Goal: Information Seeking & Learning: Compare options

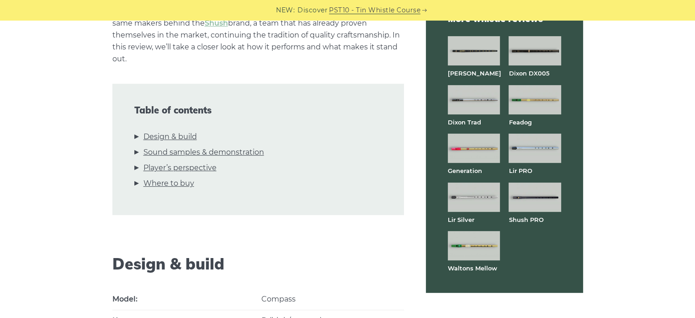
scroll to position [274, 0]
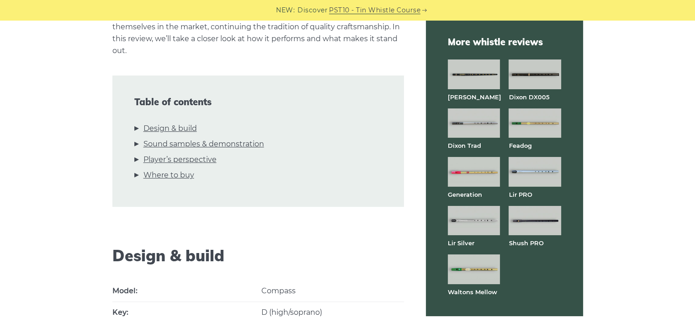
click at [538, 75] on img at bounding box center [535, 73] width 52 height 29
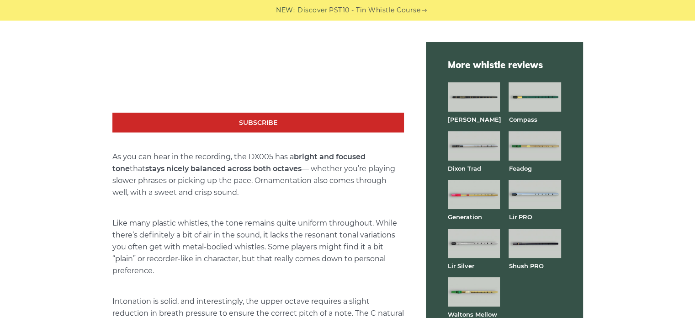
scroll to position [1737, 0]
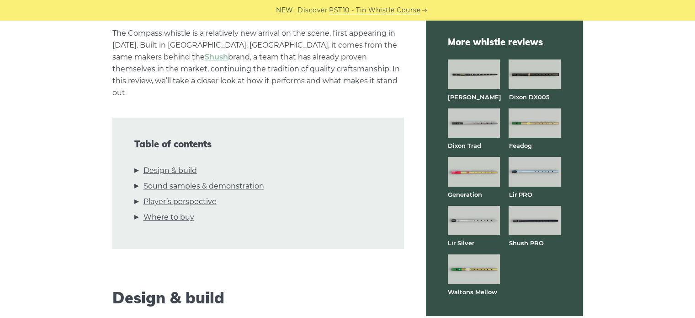
scroll to position [366, 0]
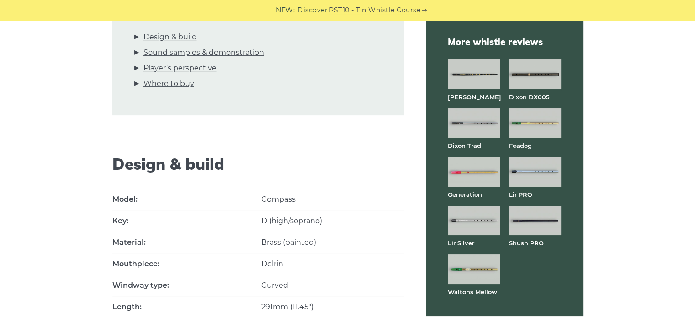
click at [475, 224] on img at bounding box center [474, 220] width 52 height 29
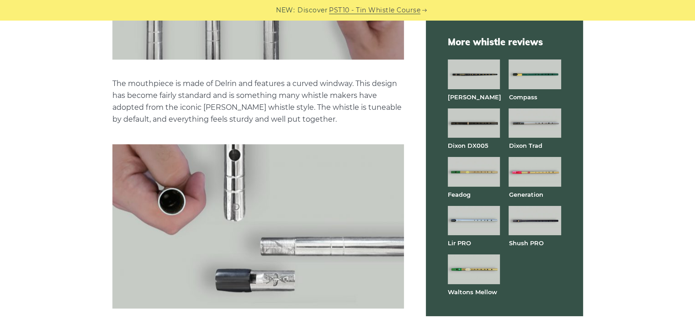
scroll to position [1143, 0]
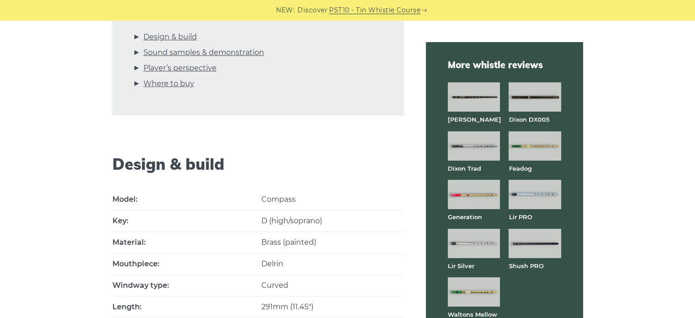
click at [459, 155] on img at bounding box center [474, 145] width 52 height 29
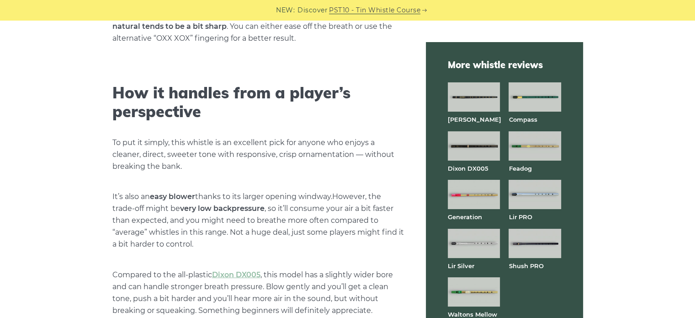
scroll to position [1966, 0]
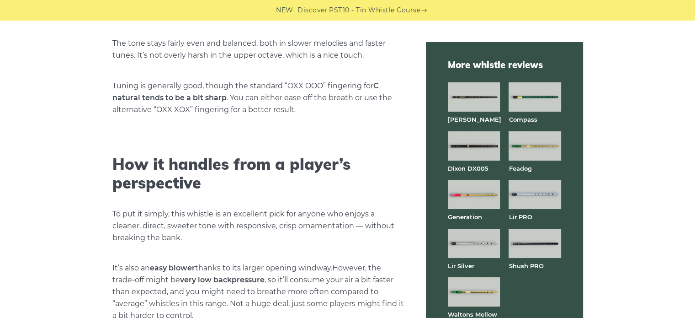
click at [466, 104] on img at bounding box center [474, 96] width 52 height 29
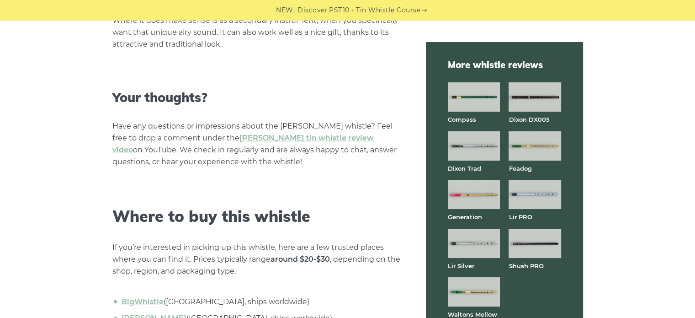
scroll to position [2469, 0]
